Goal: Information Seeking & Learning: Learn about a topic

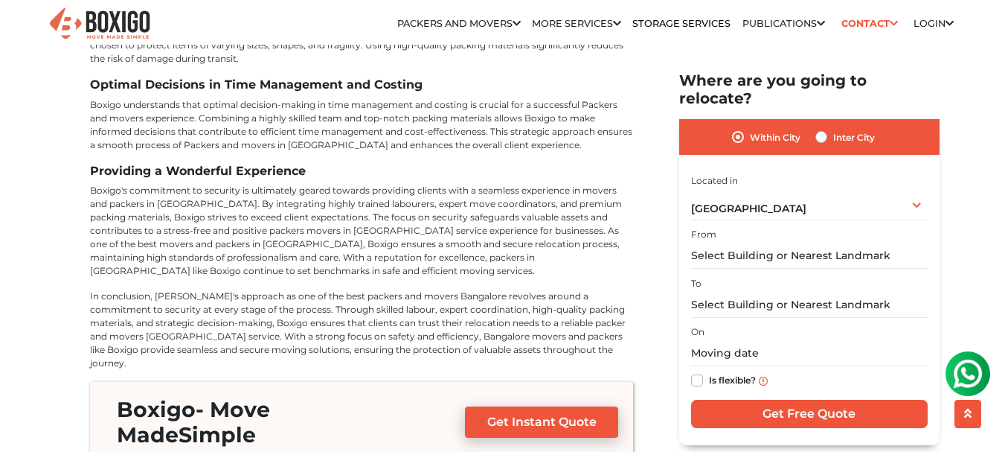
scroll to position [6850, 0]
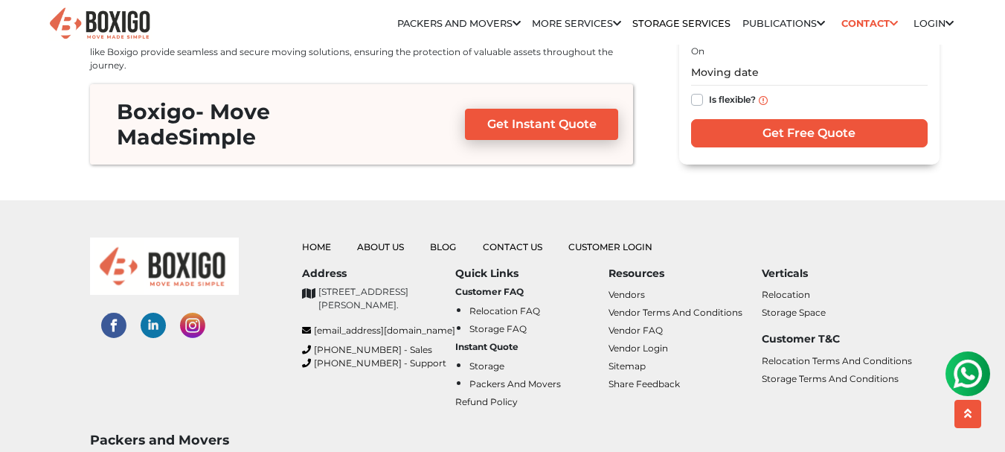
click at [119, 312] on img at bounding box center [113, 324] width 25 height 25
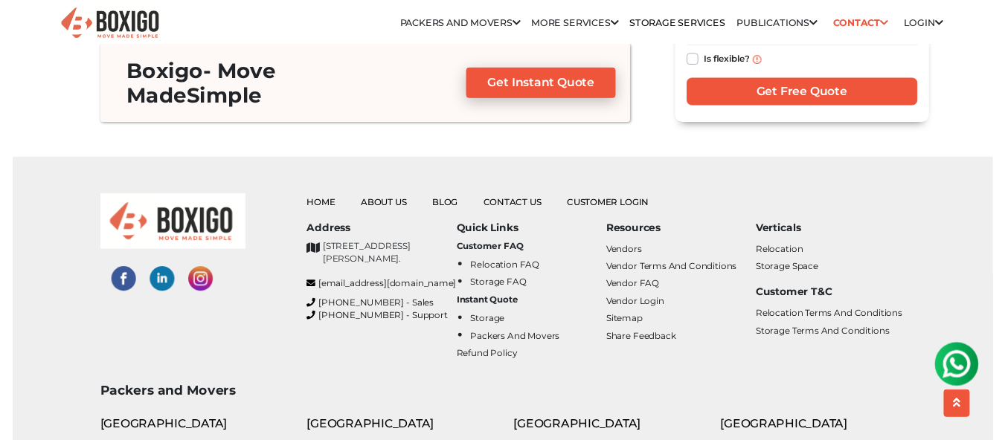
scroll to position [6924, 0]
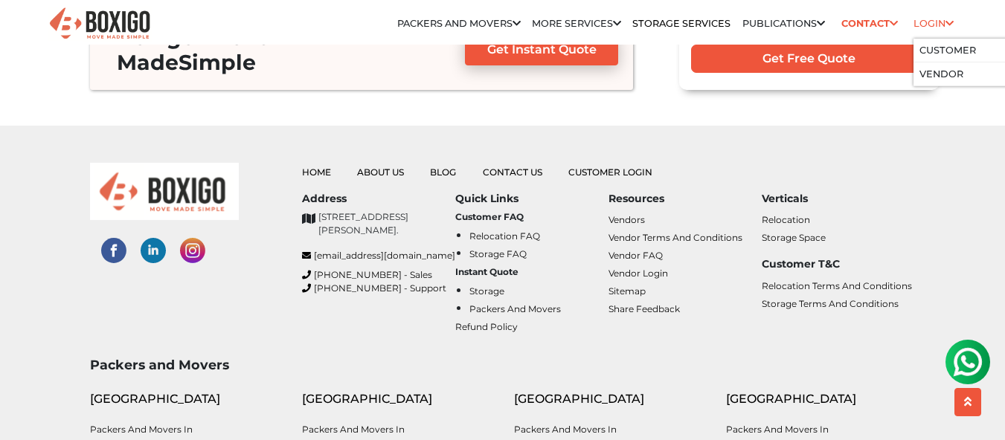
click at [949, 21] on icon at bounding box center [949, 24] width 8 height 10
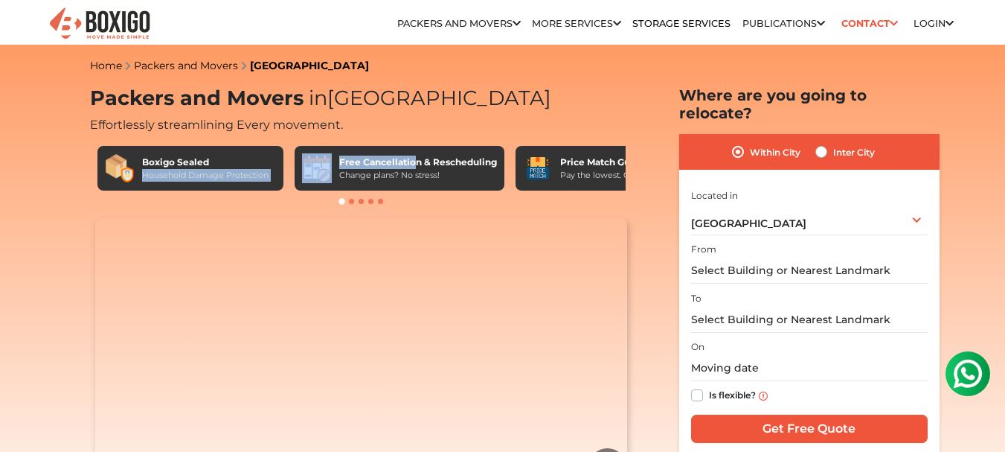
drag, startPoint x: 413, startPoint y: 162, endPoint x: 228, endPoint y: 159, distance: 184.5
click at [228, 159] on div "Boxigo Sealed Household Damage Protection Free Cancellation & Rescheduling Chan…" at bounding box center [361, 168] width 528 height 45
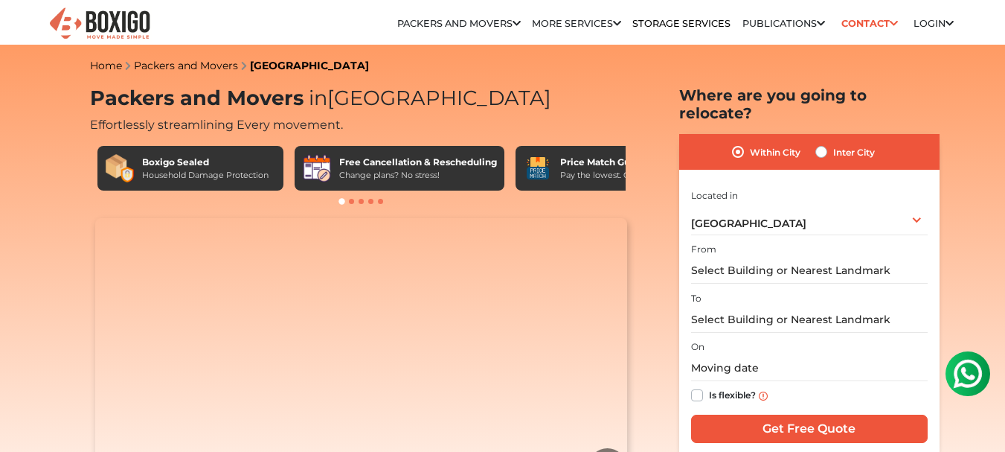
click at [356, 180] on div "Change plans? No stress!" at bounding box center [418, 175] width 158 height 13
drag, startPoint x: 356, startPoint y: 180, endPoint x: 449, endPoint y: 173, distance: 92.5
click at [449, 173] on div "Change plans? No stress!" at bounding box center [418, 175] width 158 height 13
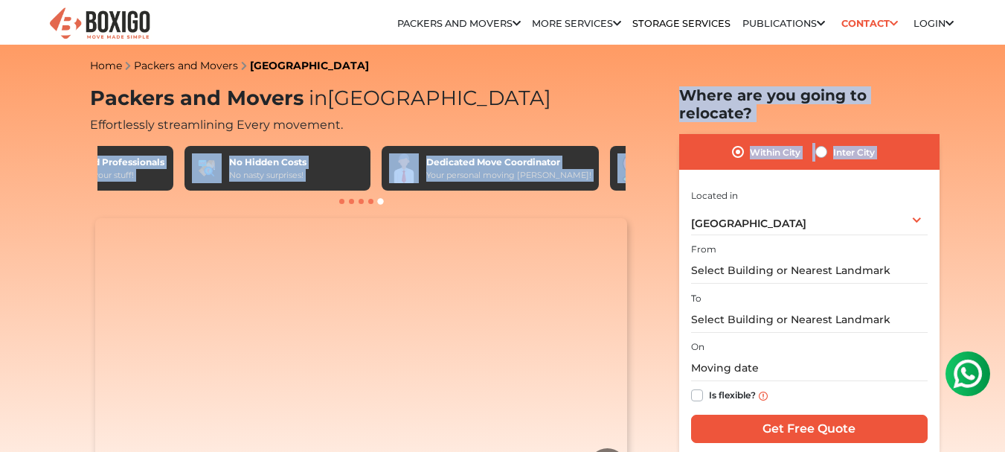
scroll to position [0, 867]
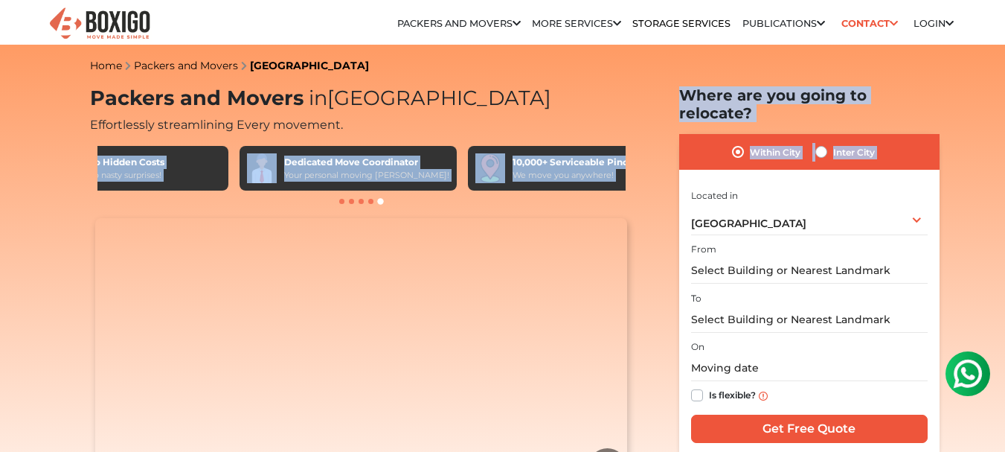
drag, startPoint x: 558, startPoint y: 171, endPoint x: 643, endPoint y: 177, distance: 85.8
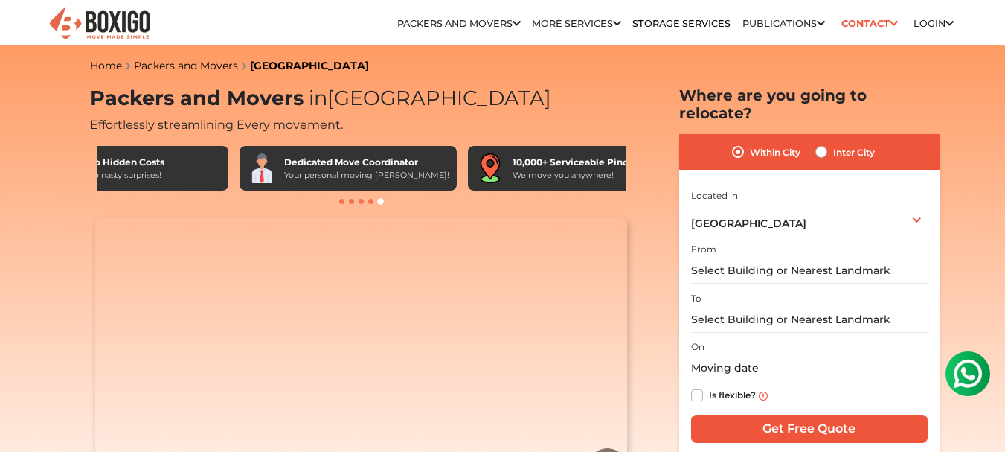
click at [456, 112] on div "Packers and Movers in [GEOGRAPHIC_DATA] Effortlessly streamlining Every movemen…" at bounding box center [361, 149] width 543 height 126
click at [372, 200] on span at bounding box center [370, 201] width 5 height 5
click at [368, 200] on span at bounding box center [370, 201] width 5 height 5
click at [372, 202] on span at bounding box center [370, 201] width 5 height 5
click at [360, 202] on span at bounding box center [361, 201] width 5 height 5
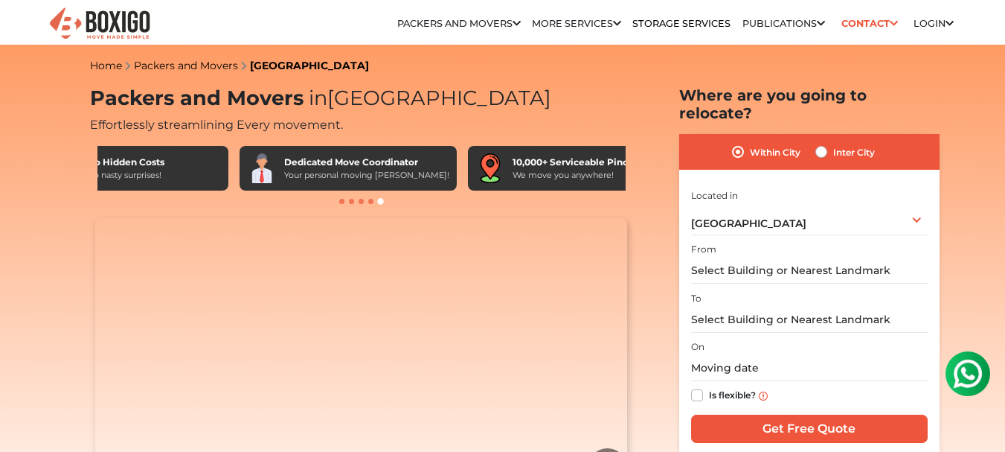
click at [347, 202] on div at bounding box center [361, 201] width 543 height 15
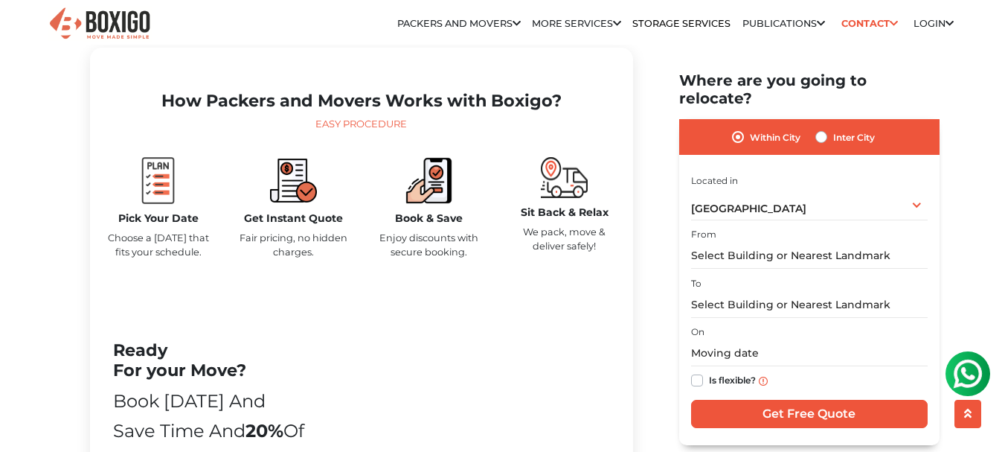
scroll to position [669, 0]
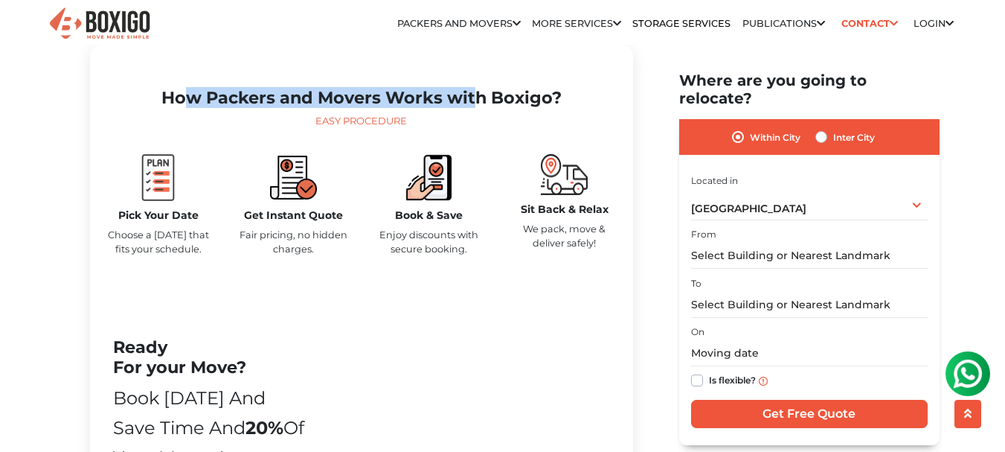
drag, startPoint x: 169, startPoint y: 129, endPoint x: 470, endPoint y: 121, distance: 301.4
click at [470, 108] on h2 "How Packers and Movers Works with Boxigo?" at bounding box center [361, 98] width 519 height 20
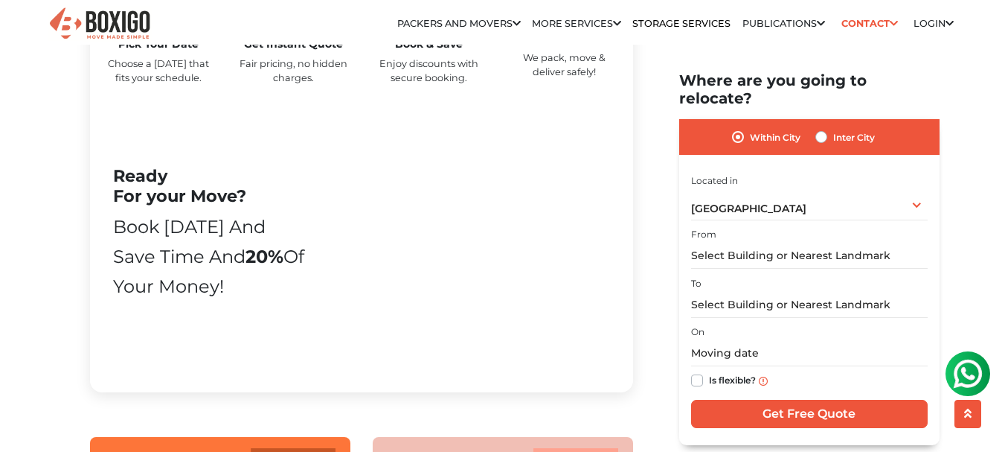
scroll to position [1116, 0]
